Goal: Task Accomplishment & Management: Manage account settings

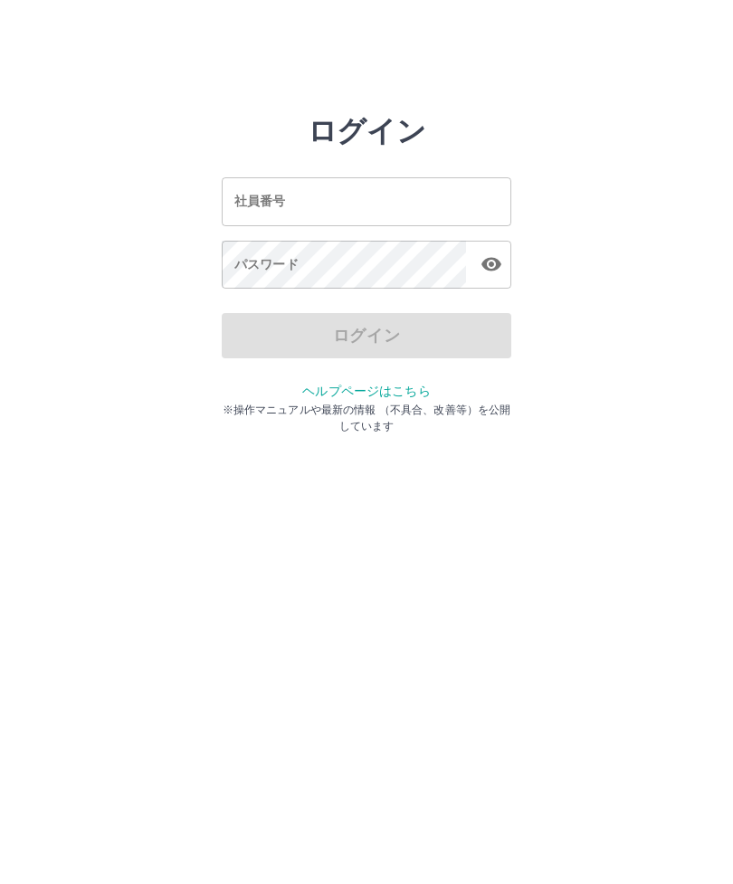
click at [257, 179] on input "社員番号" at bounding box center [367, 201] width 290 height 48
type input "*******"
click at [251, 265] on div "パスワード パスワード" at bounding box center [367, 266] width 290 height 51
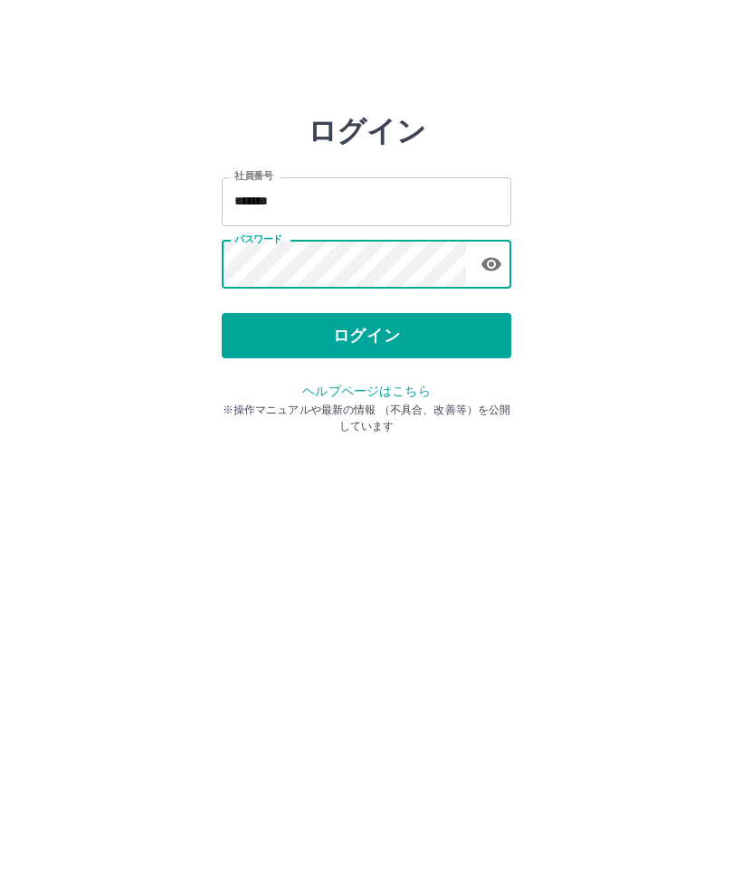
click at [385, 343] on button "ログイン" at bounding box center [367, 335] width 290 height 45
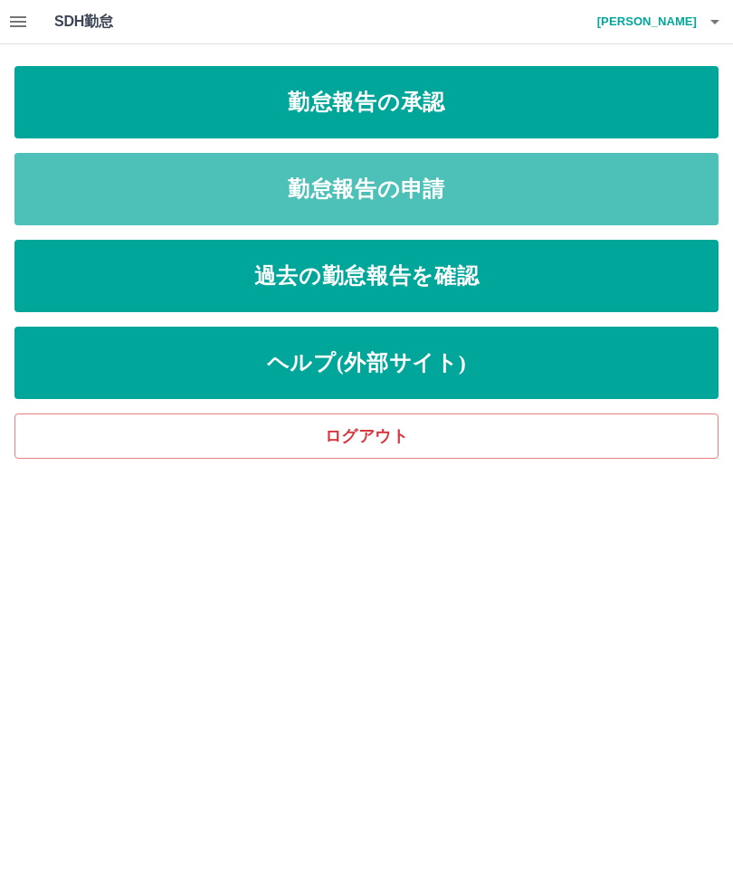
click at [440, 181] on link "勤怠報告の申請" at bounding box center [366, 189] width 704 height 72
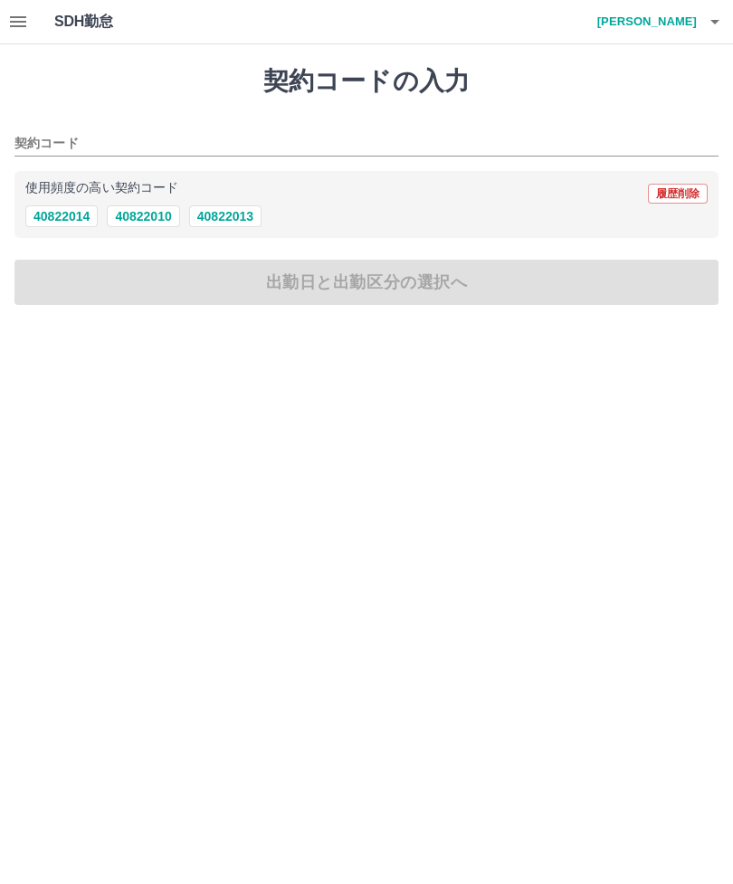
click at [243, 211] on button "40822013" at bounding box center [225, 216] width 72 height 22
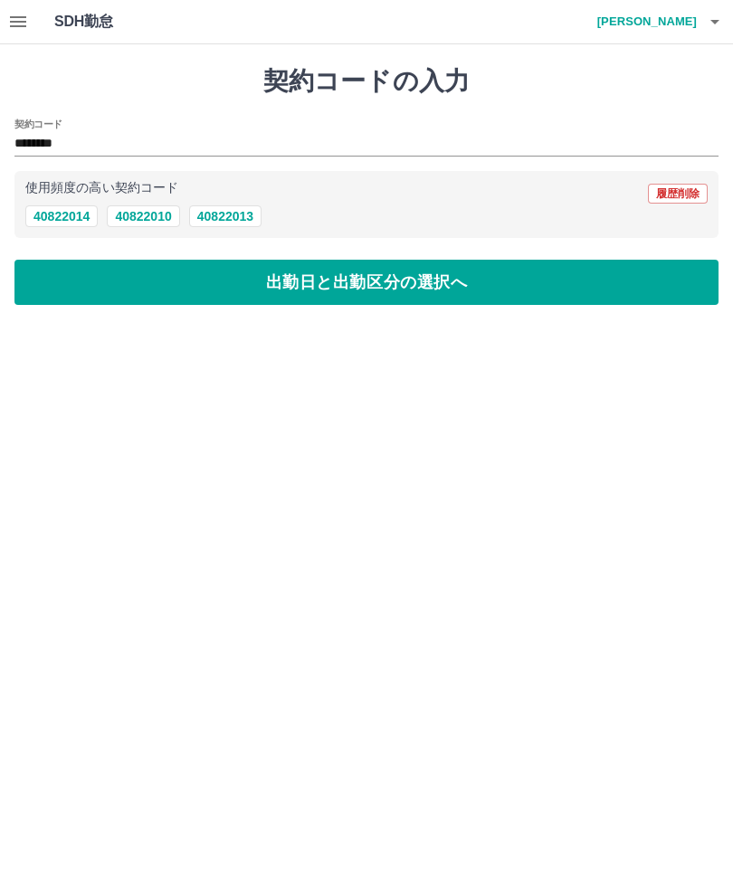
type input "********"
click at [309, 284] on button "出勤日と出勤区分の選択へ" at bounding box center [366, 282] width 704 height 45
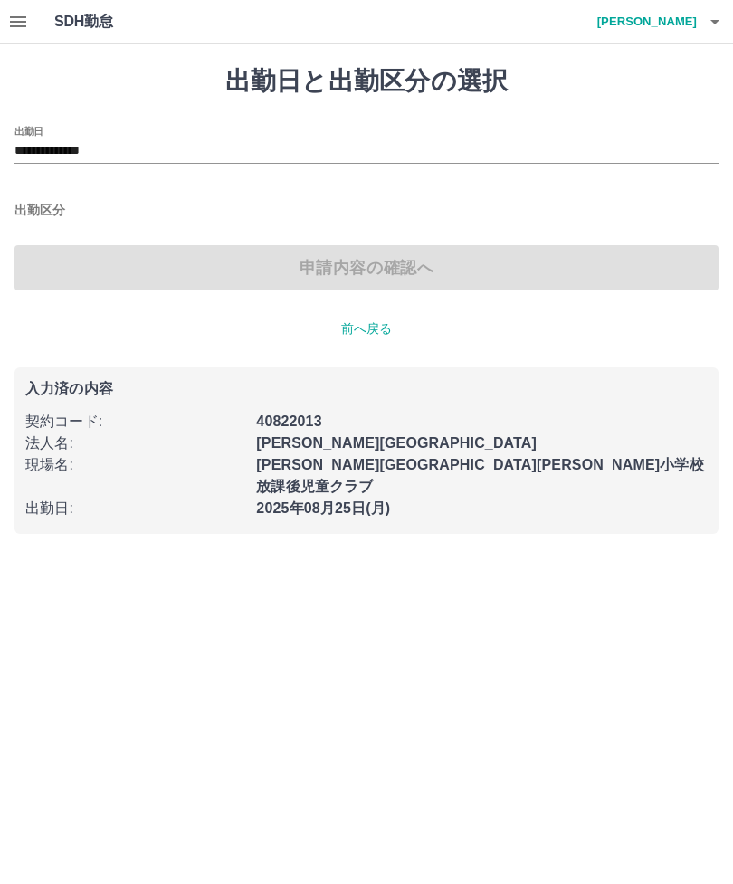
click at [59, 211] on input "出勤区分" at bounding box center [366, 211] width 704 height 23
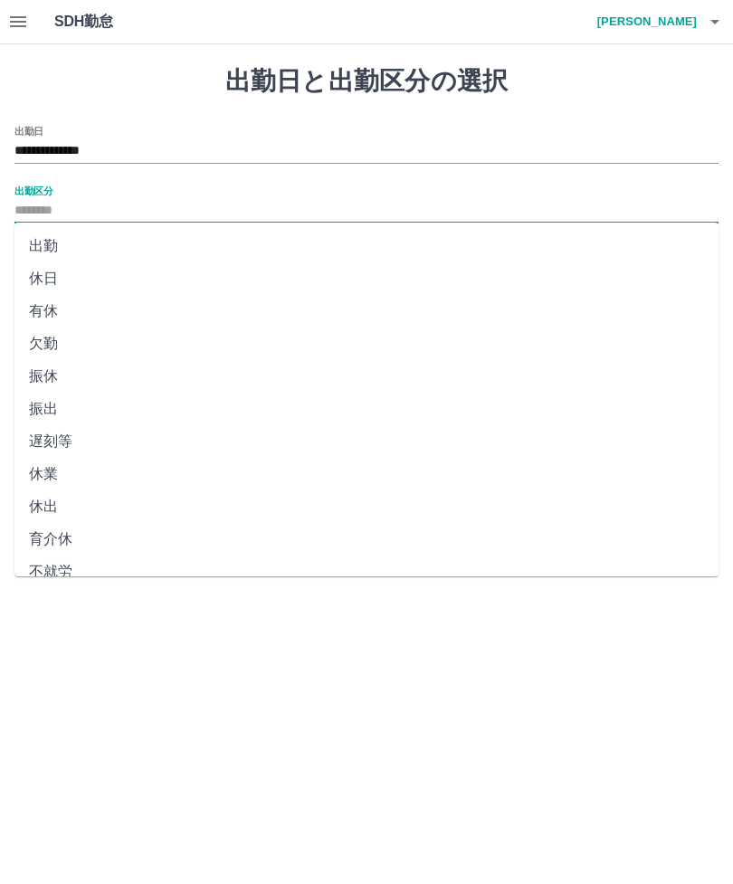
click at [62, 234] on li "出勤" at bounding box center [366, 246] width 704 height 33
type input "**"
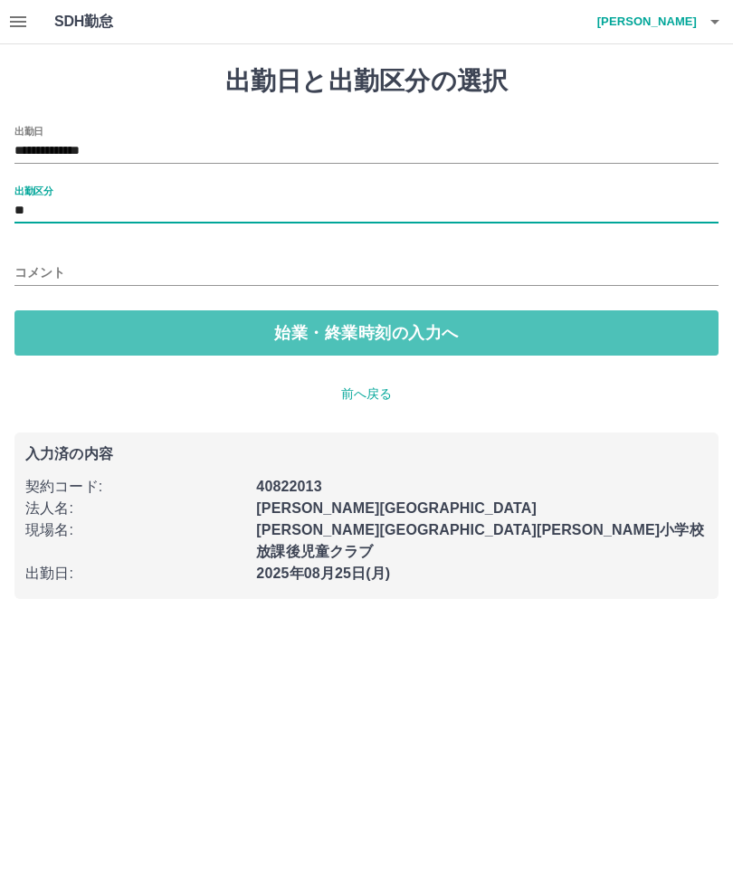
click at [301, 337] on button "始業・終業時刻の入力へ" at bounding box center [366, 332] width 704 height 45
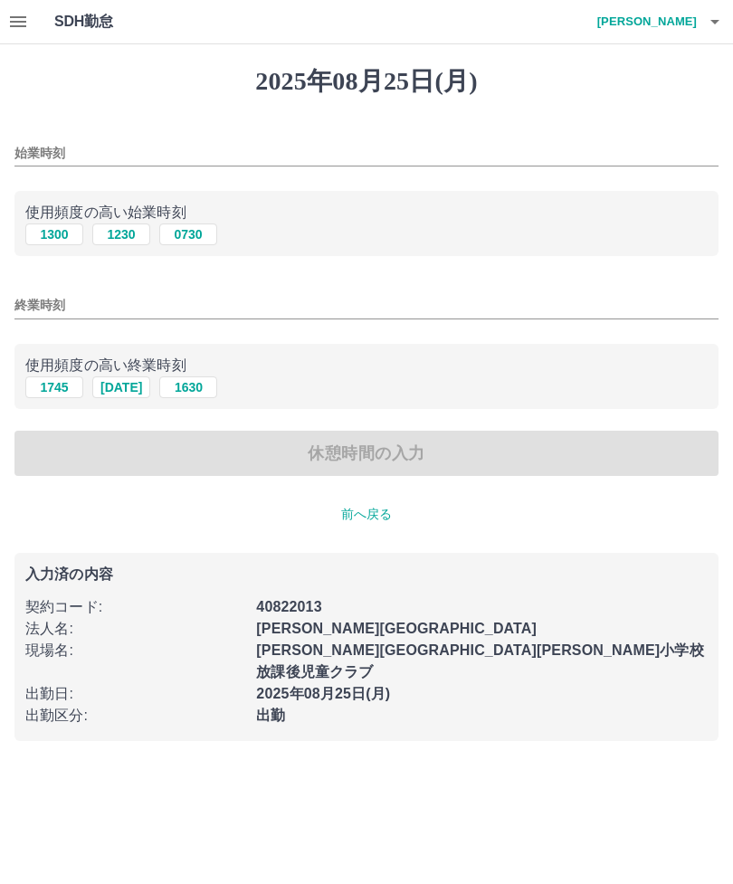
click at [210, 226] on button "0730" at bounding box center [188, 234] width 58 height 22
type input "****"
click at [202, 387] on button "1630" at bounding box center [188, 387] width 58 height 22
type input "****"
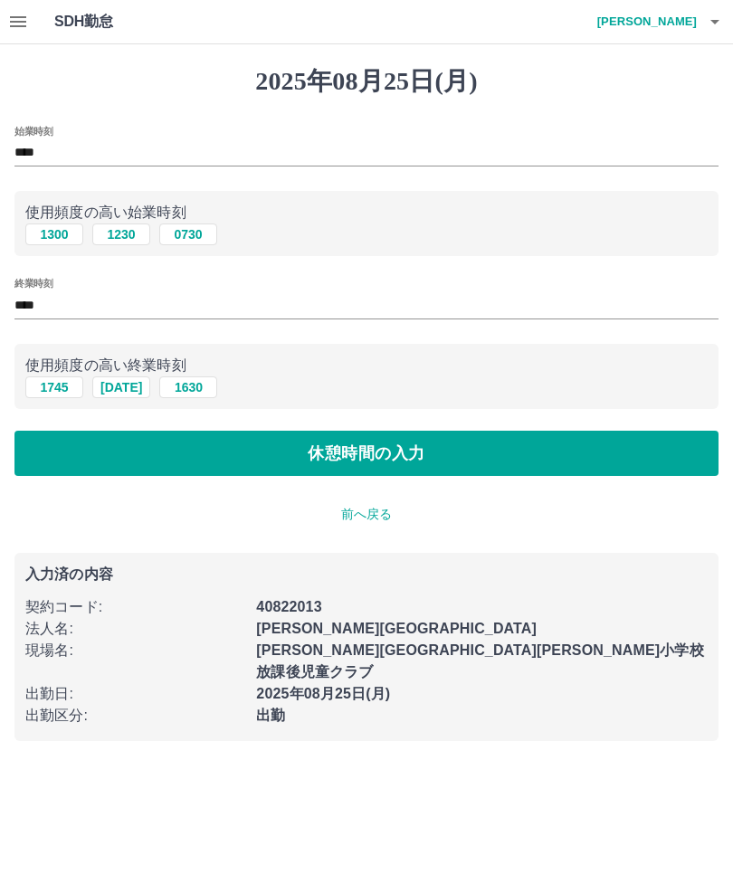
click at [336, 455] on button "休憩時間の入力" at bounding box center [366, 453] width 704 height 45
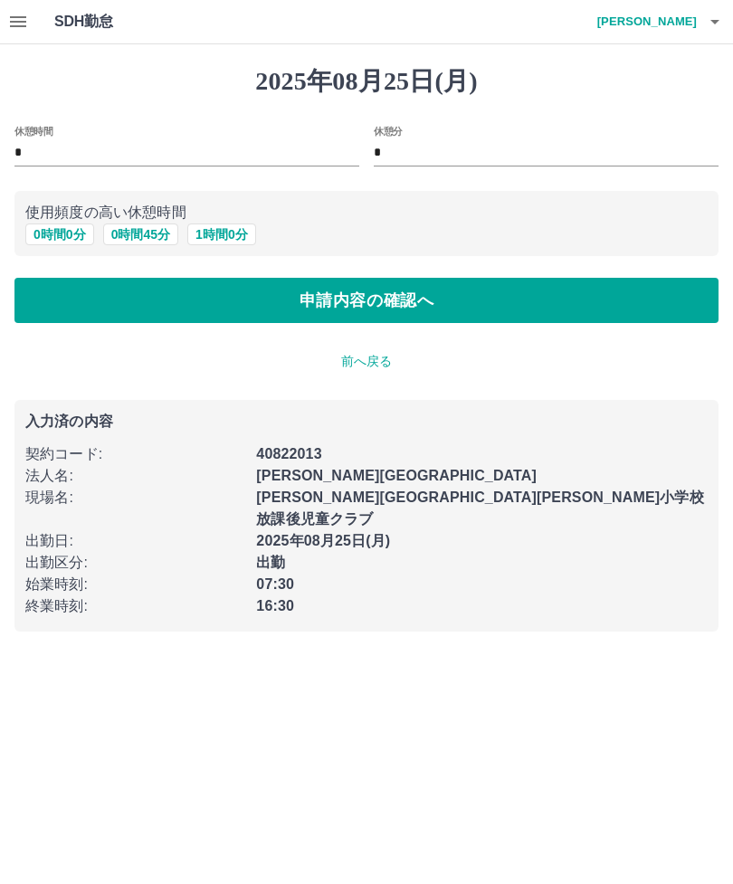
click at [243, 227] on button "1 時間 0 分" at bounding box center [221, 234] width 69 height 22
type input "*"
click at [354, 309] on button "申請内容の確認へ" at bounding box center [366, 300] width 704 height 45
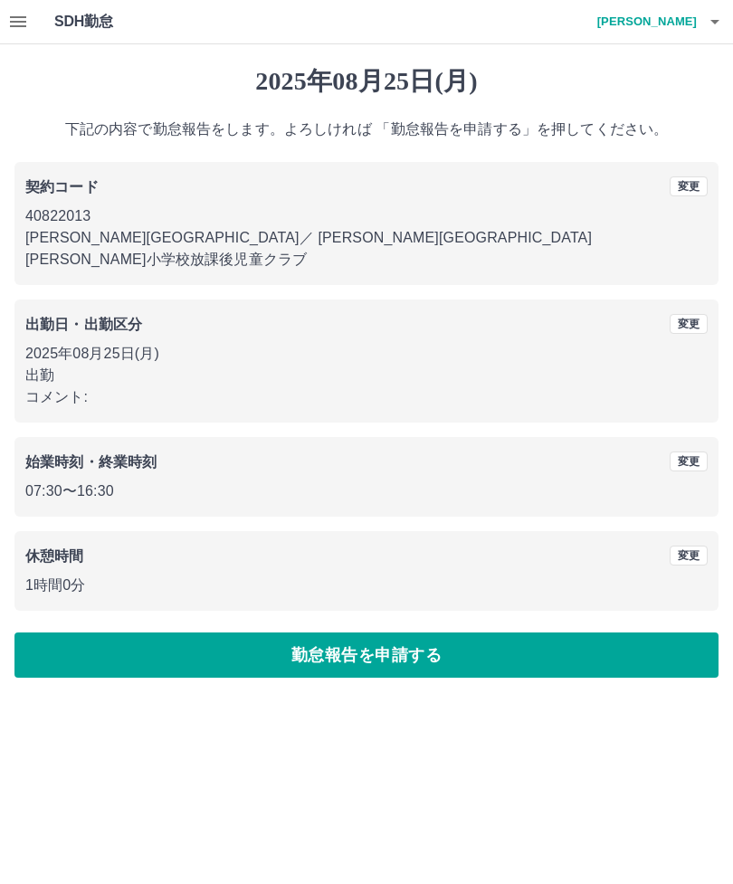
click at [376, 635] on button "勤怠報告を申請する" at bounding box center [366, 654] width 704 height 45
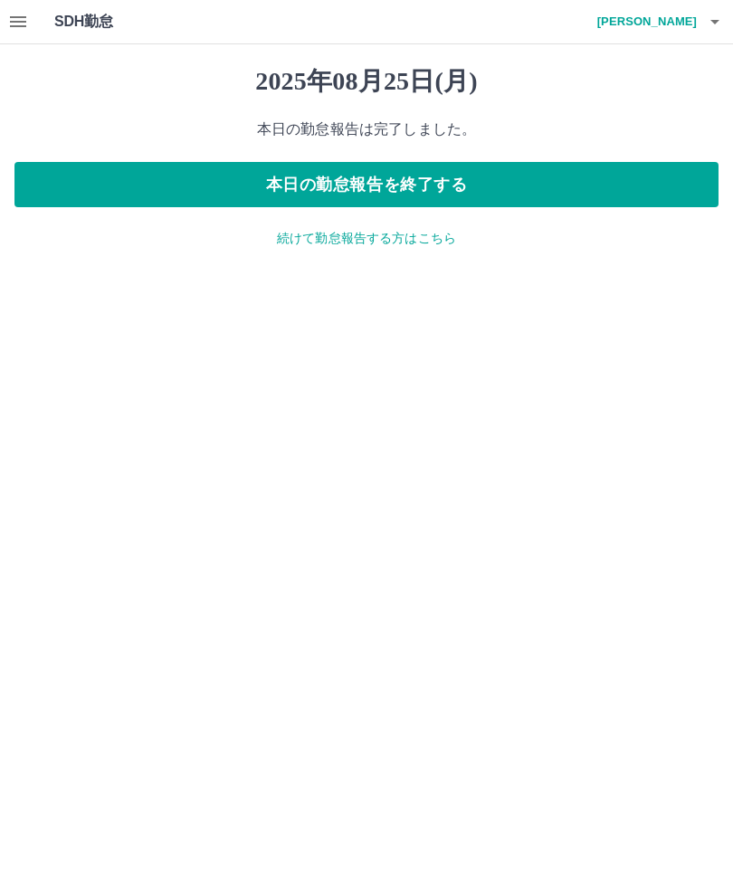
click at [413, 177] on button "本日の勤怠報告を終了する" at bounding box center [366, 184] width 704 height 45
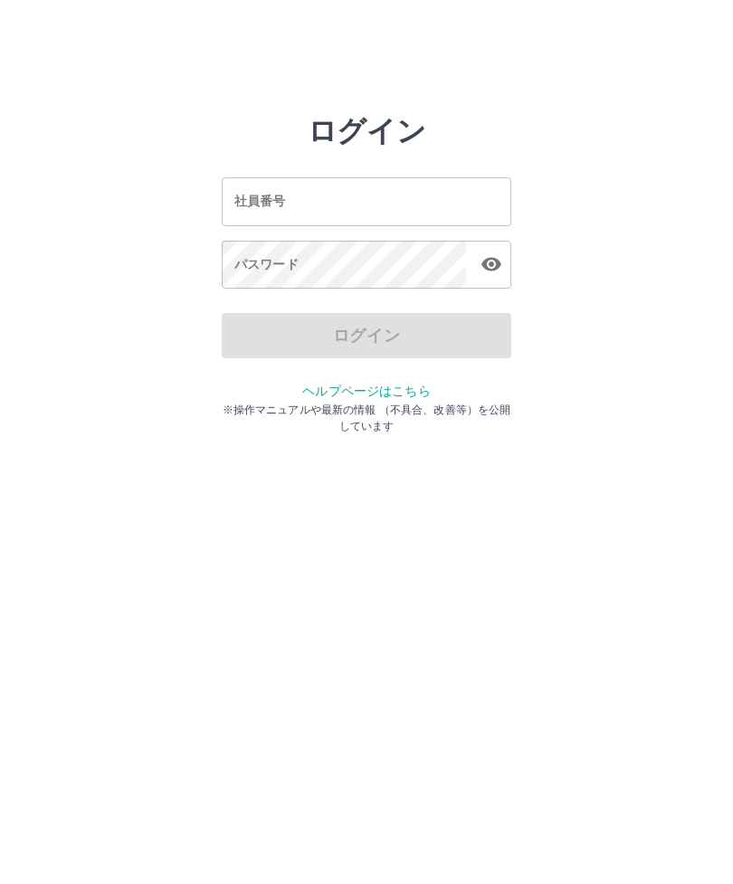
click at [272, 206] on div "社員番号 社員番号" at bounding box center [367, 201] width 290 height 48
type input "*******"
click at [252, 272] on div "パスワード パスワード" at bounding box center [367, 266] width 290 height 51
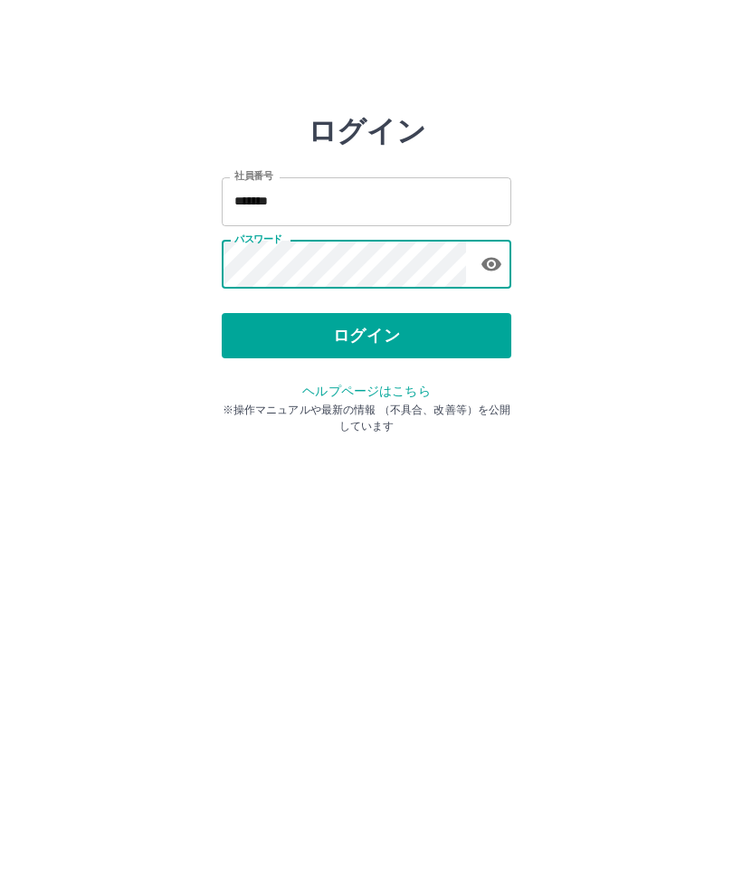
click at [394, 350] on button "ログイン" at bounding box center [367, 335] width 290 height 45
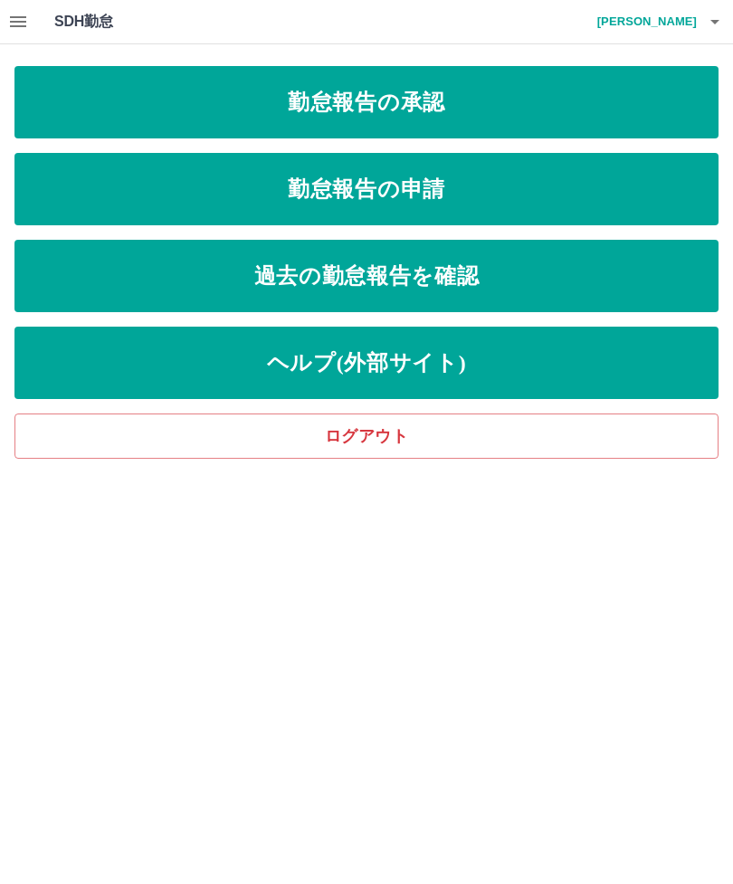
click at [468, 97] on link "勤怠報告の承認" at bounding box center [366, 102] width 704 height 72
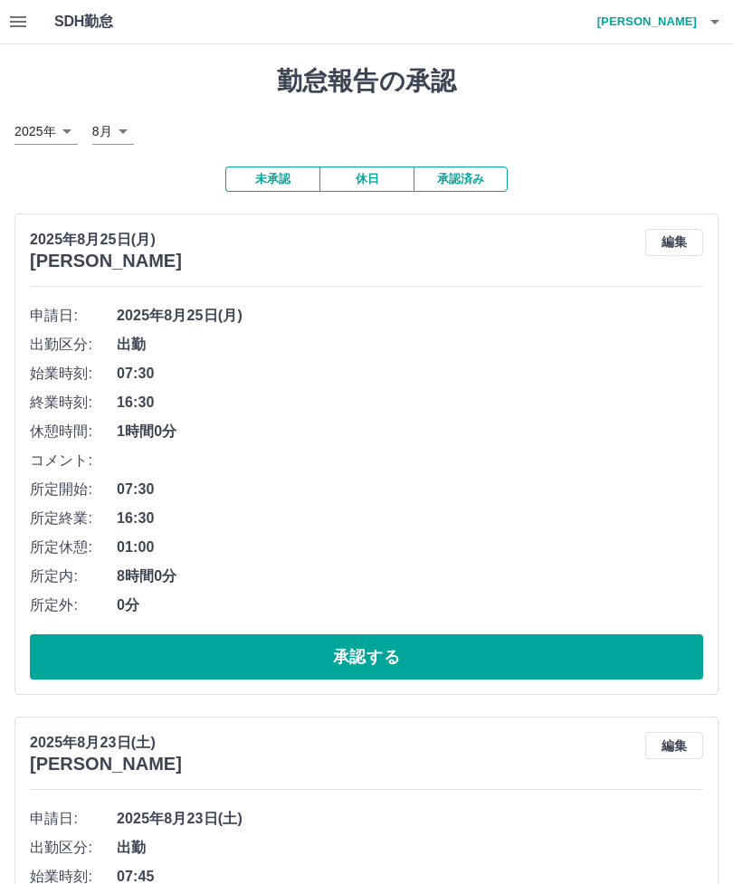
click at [366, 653] on button "承認する" at bounding box center [366, 656] width 673 height 45
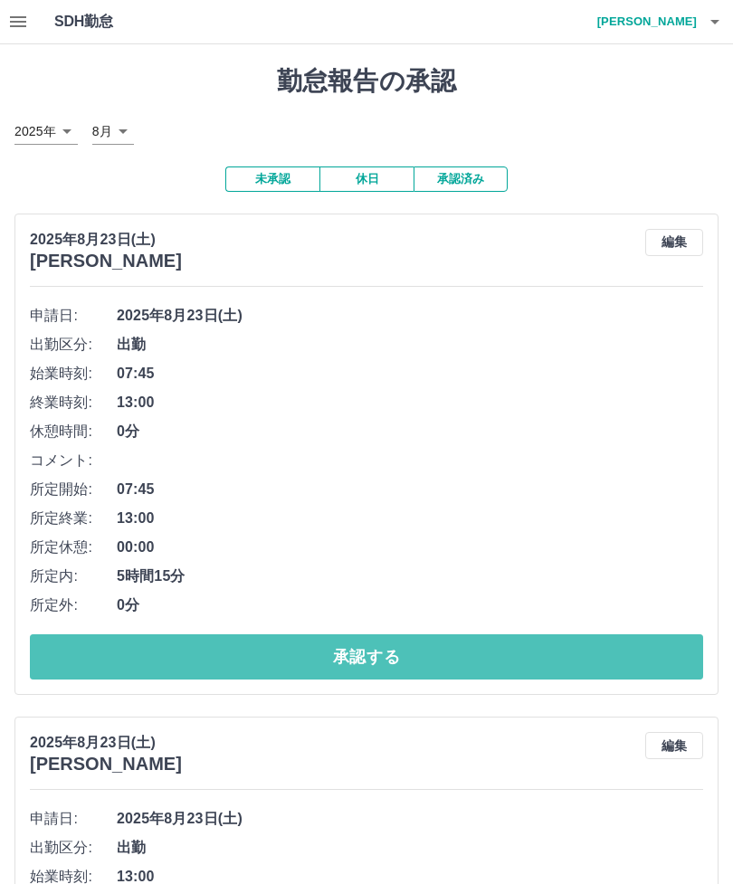
click at [374, 658] on button "承認する" at bounding box center [366, 656] width 673 height 45
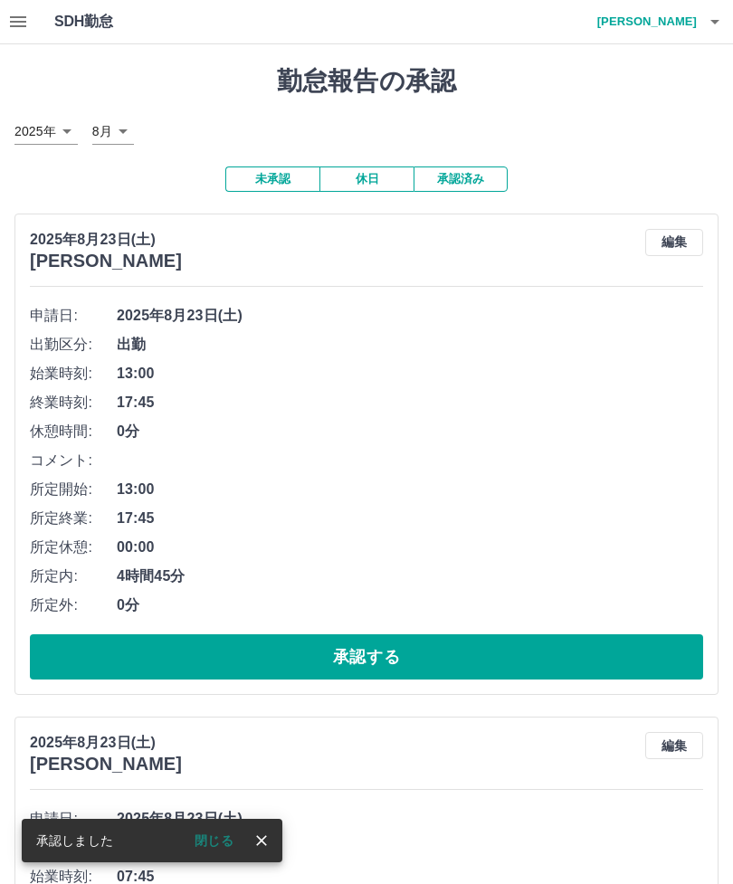
click at [401, 644] on button "承認する" at bounding box center [366, 656] width 673 height 45
click at [411, 645] on button "承認する" at bounding box center [366, 656] width 673 height 45
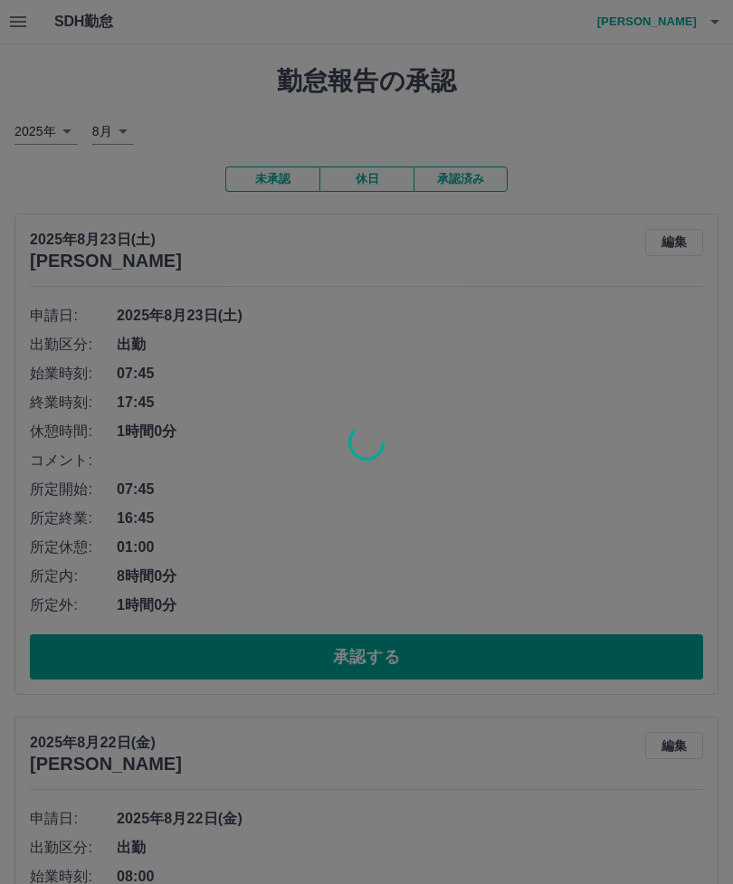
click at [457, 639] on div at bounding box center [366, 442] width 733 height 884
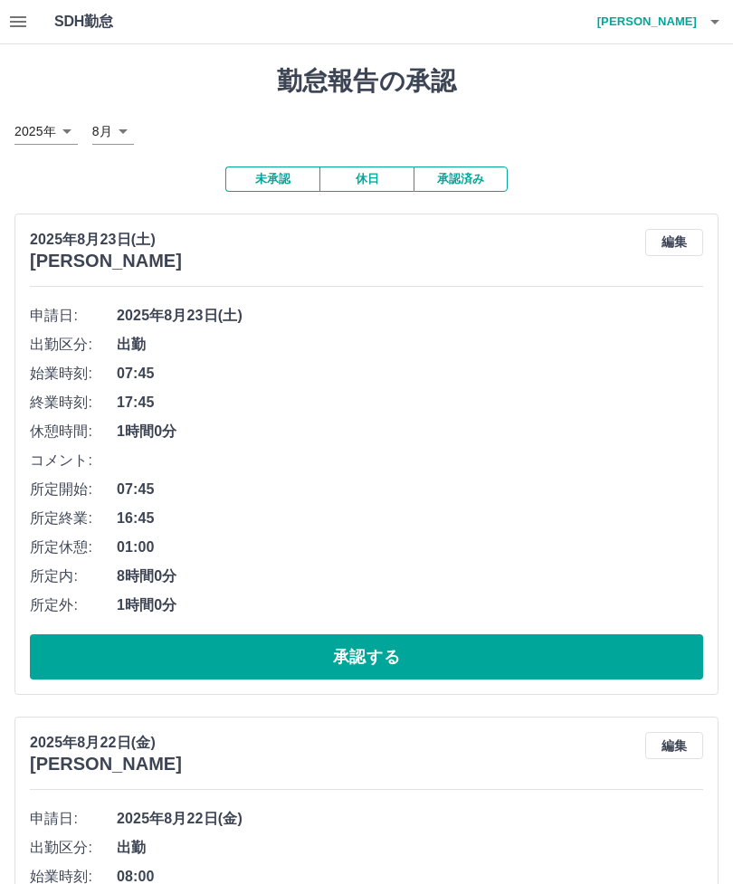
click at [400, 646] on button "承認する" at bounding box center [366, 656] width 673 height 45
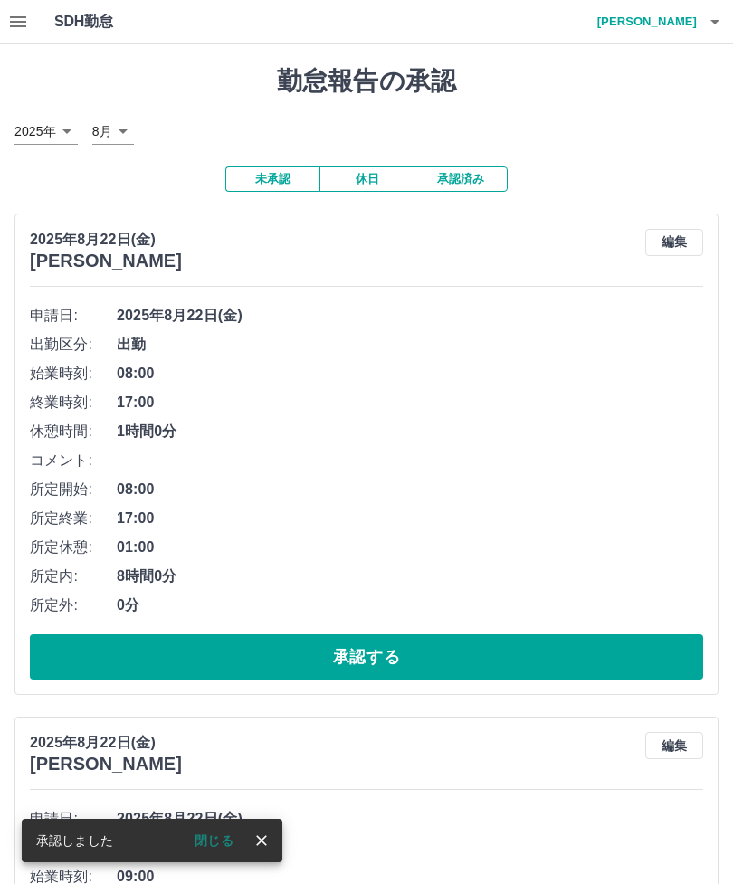
click at [395, 648] on button "承認する" at bounding box center [366, 656] width 673 height 45
click at [400, 651] on button "承認する" at bounding box center [366, 656] width 673 height 45
click at [414, 634] on button "承認する" at bounding box center [366, 656] width 673 height 45
click at [418, 644] on button "承認する" at bounding box center [366, 656] width 673 height 45
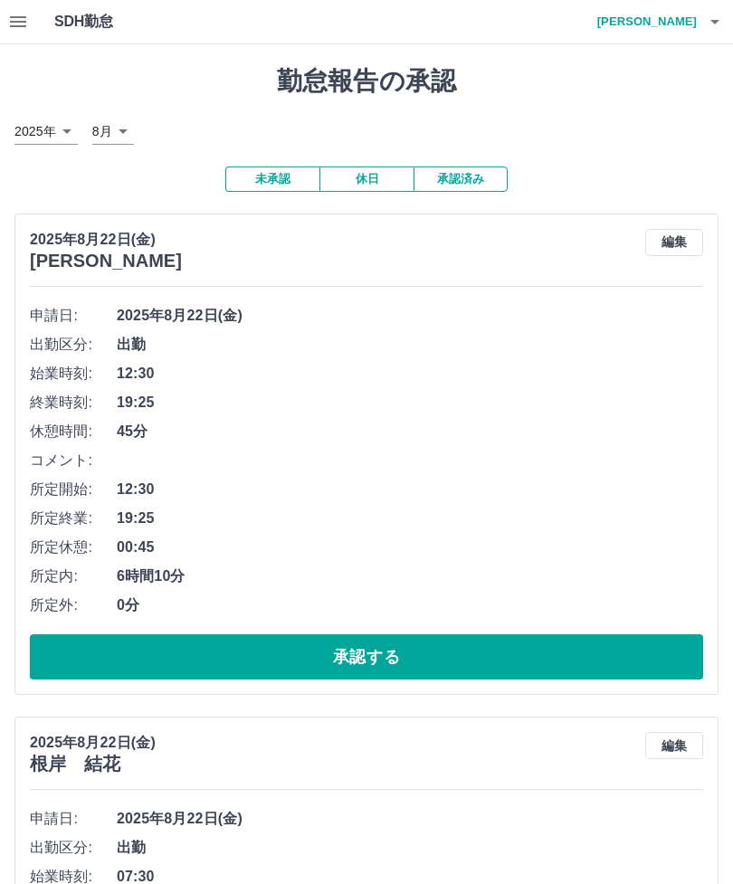
click at [433, 650] on button "承認する" at bounding box center [366, 656] width 673 height 45
click at [403, 612] on span "0分" at bounding box center [410, 605] width 586 height 22
click at [386, 640] on button "承認する" at bounding box center [366, 656] width 673 height 45
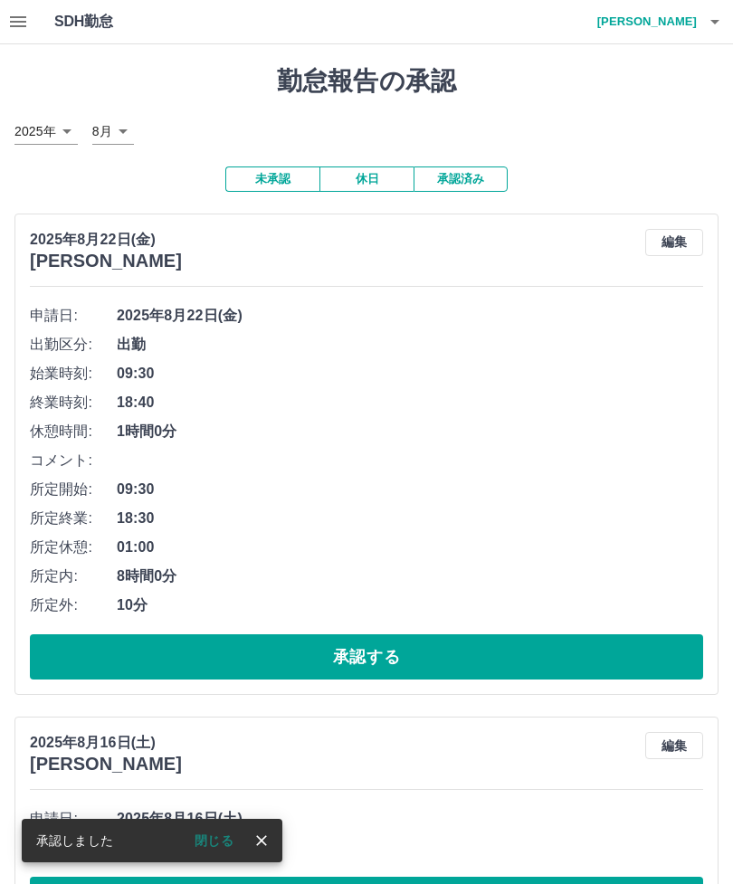
click at [380, 653] on button "承認する" at bounding box center [366, 656] width 673 height 45
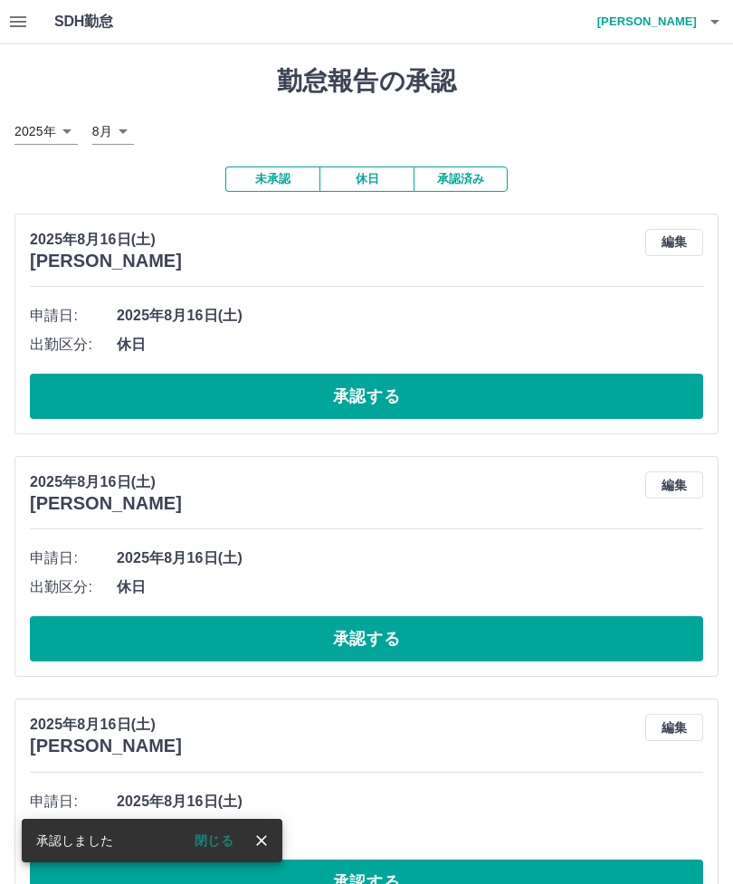
click at [386, 377] on button "承認する" at bounding box center [366, 396] width 673 height 45
click at [384, 389] on button "承認する" at bounding box center [366, 396] width 673 height 45
click at [385, 385] on button "承認する" at bounding box center [366, 396] width 673 height 45
click at [381, 375] on button "承認する" at bounding box center [366, 396] width 673 height 45
click at [385, 385] on button "承認する" at bounding box center [366, 396] width 673 height 45
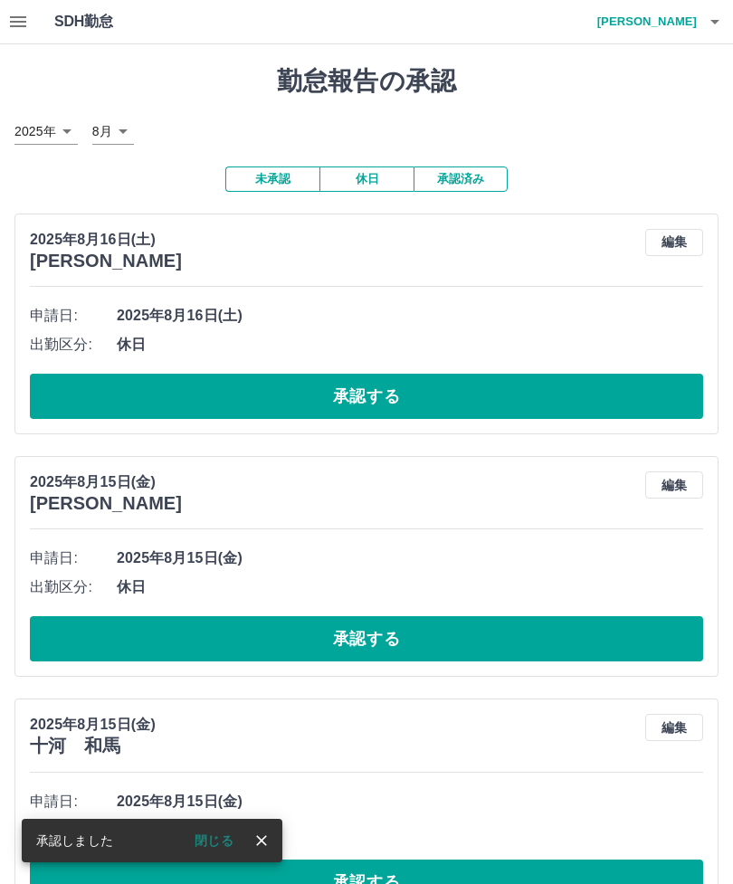
click at [355, 380] on button "承認する" at bounding box center [366, 396] width 673 height 45
click at [718, 22] on icon "button" at bounding box center [715, 22] width 22 height 22
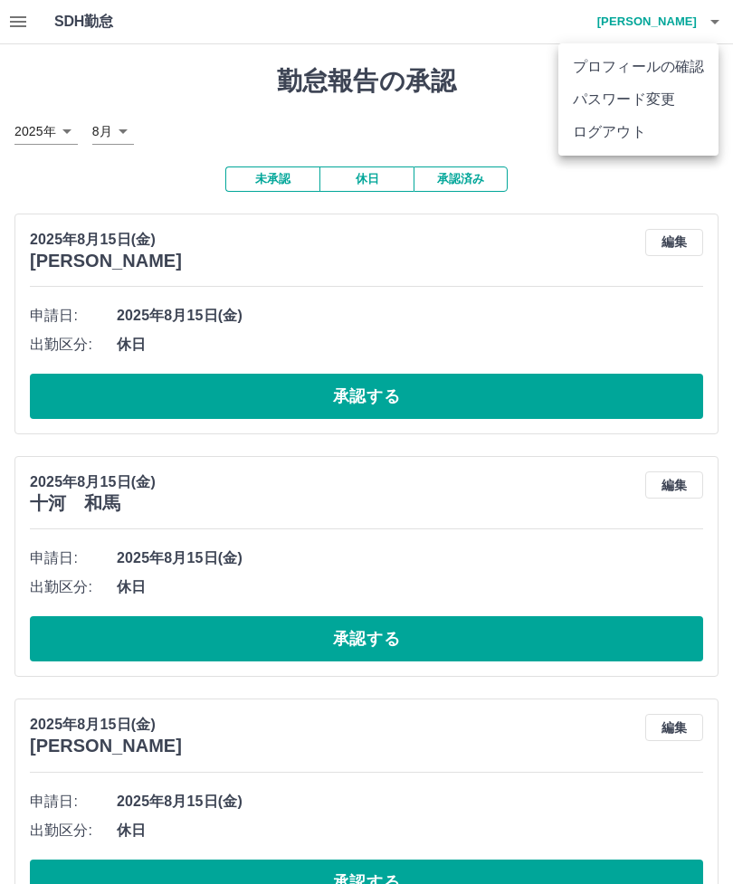
click at [629, 130] on li "ログアウト" at bounding box center [638, 132] width 160 height 33
